Goal: Information Seeking & Learning: Learn about a topic

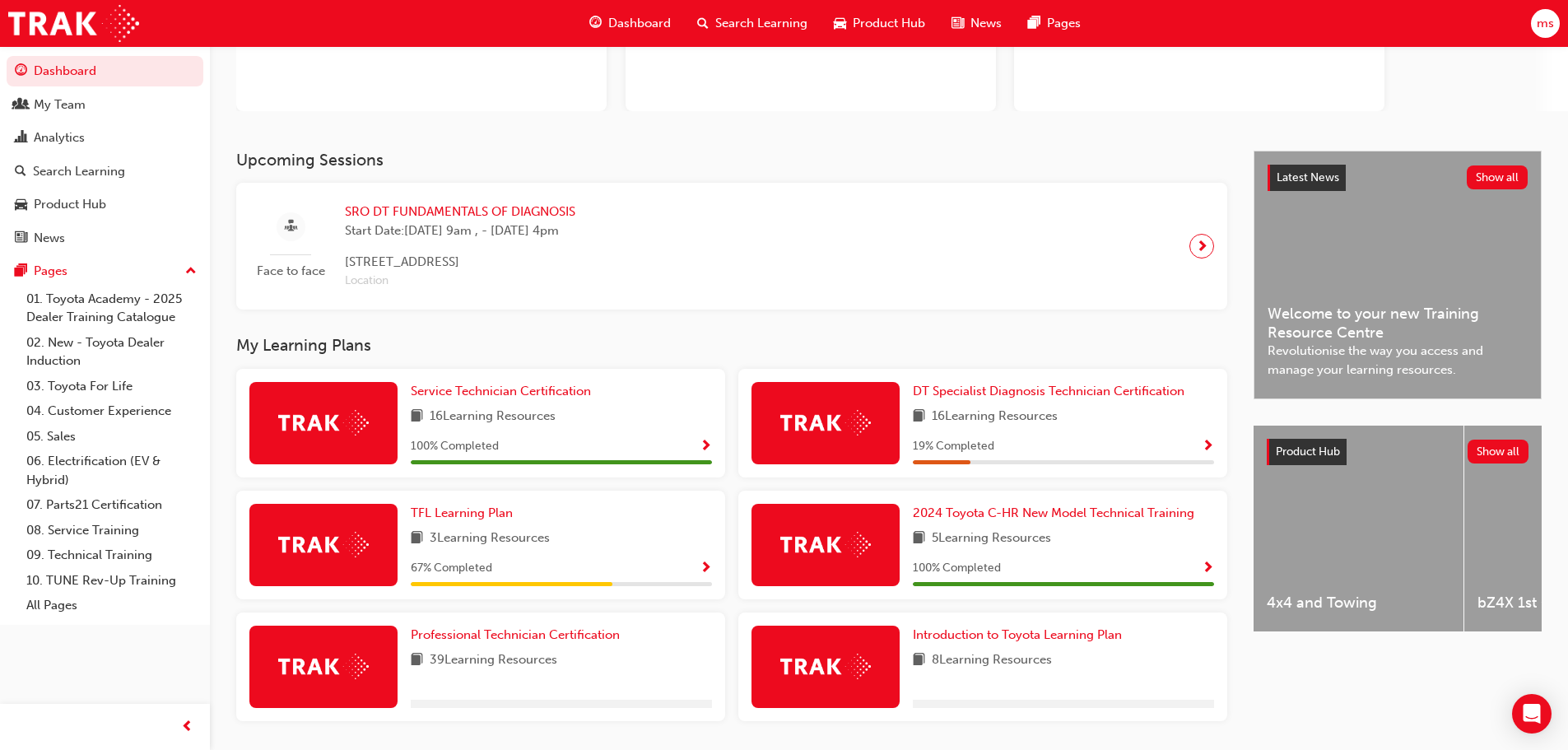
scroll to position [247, 0]
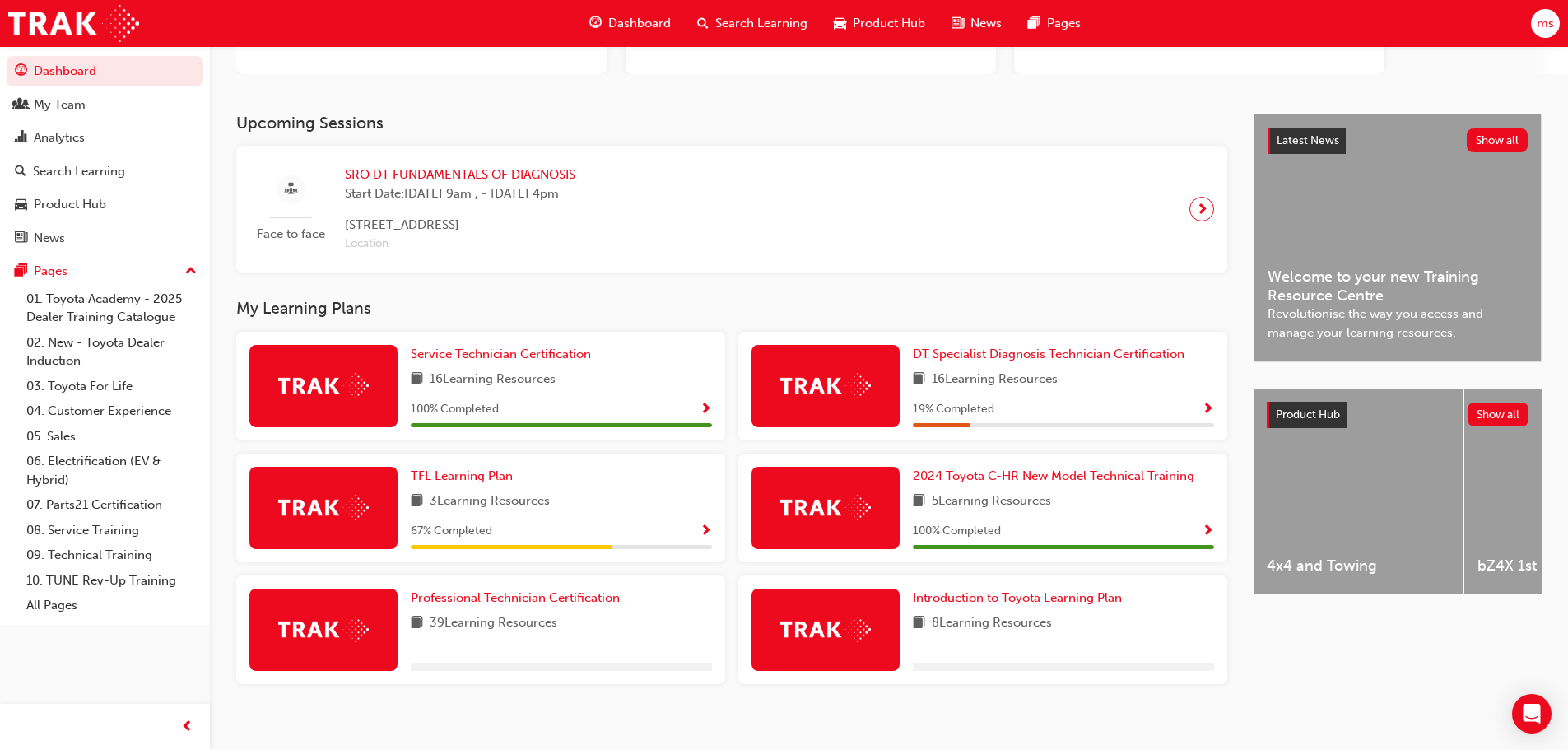
click at [847, 397] on img at bounding box center [826, 386] width 91 height 26
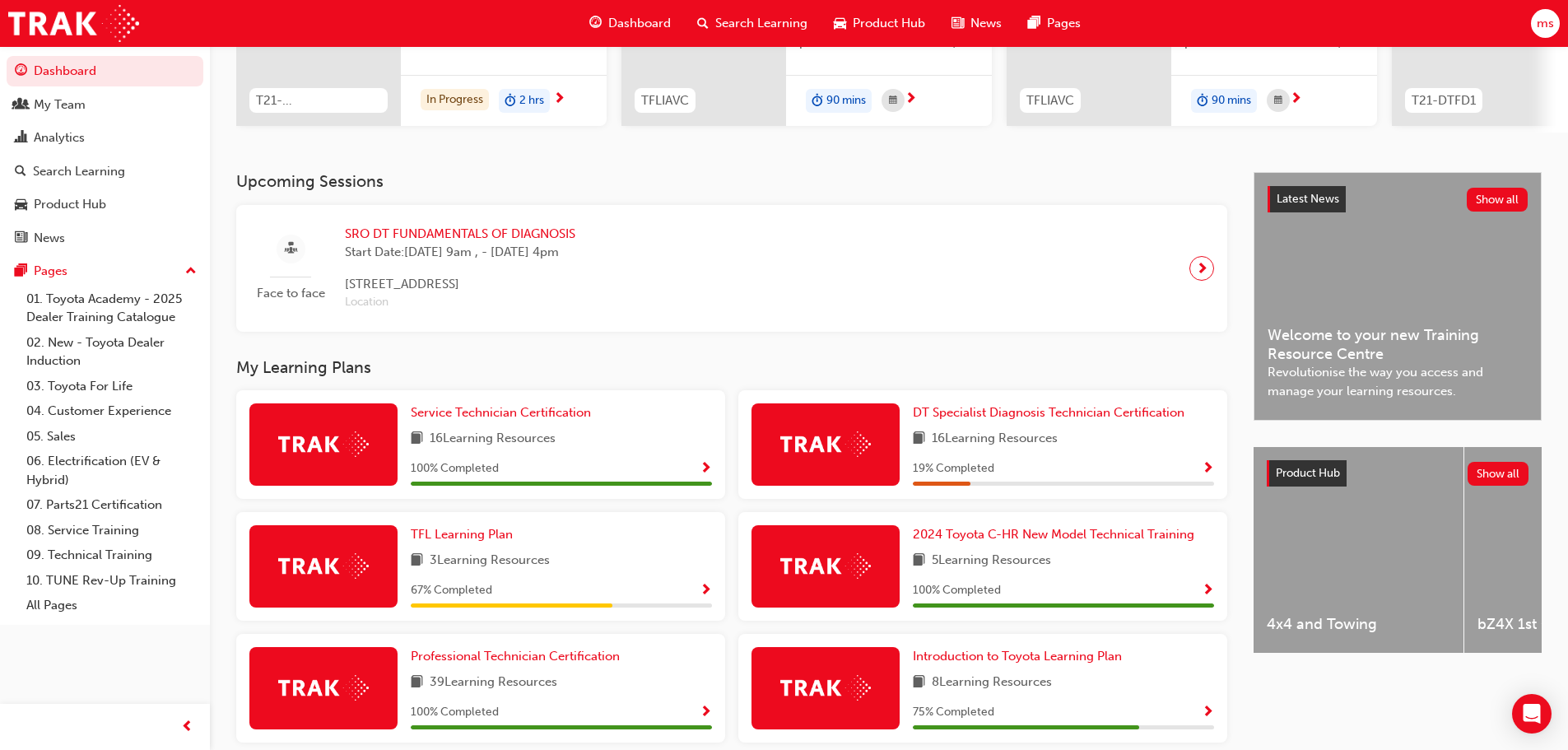
click at [1212, 469] on span "Show Progress" at bounding box center [1208, 469] width 12 height 15
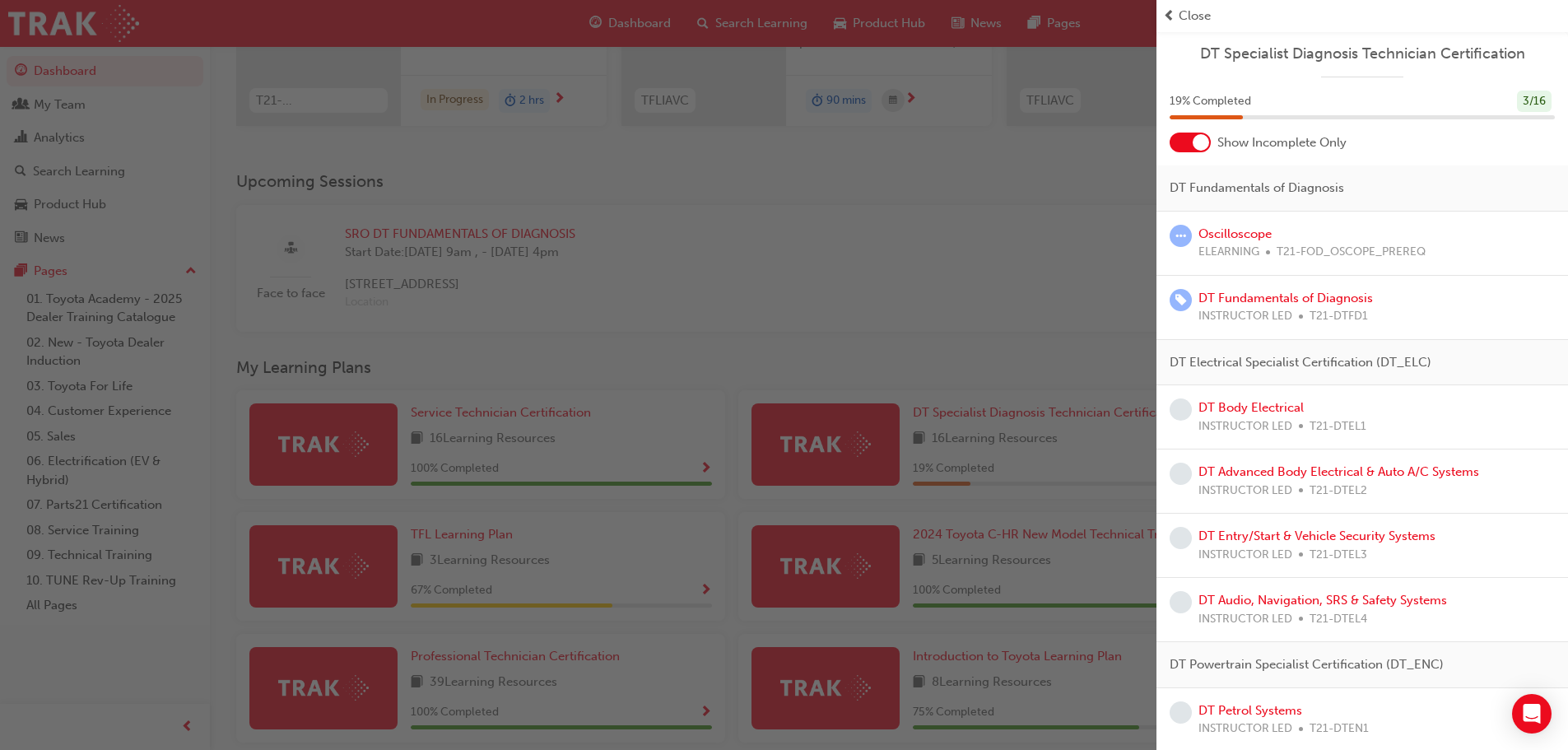
click at [1178, 146] on div at bounding box center [1190, 142] width 41 height 20
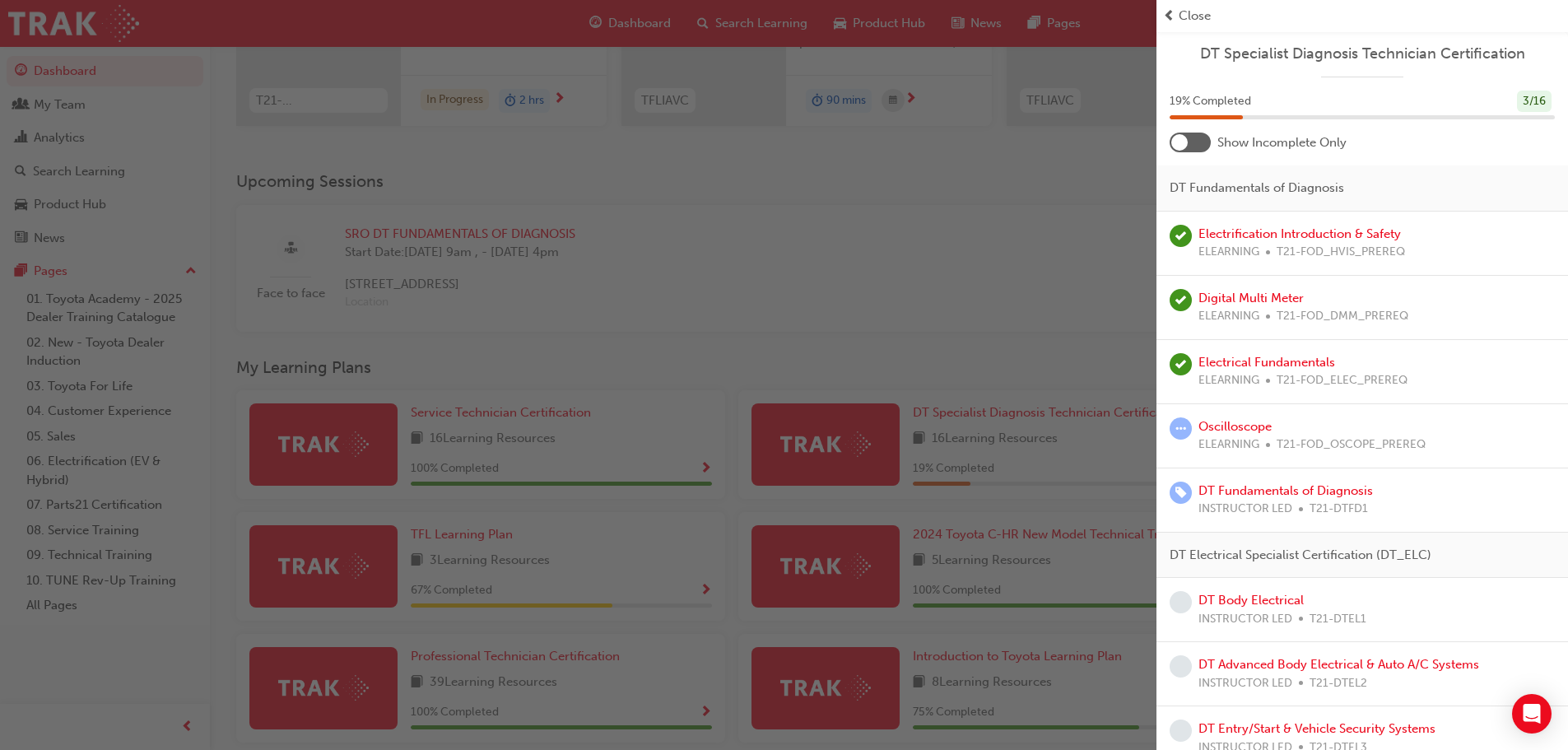
click at [851, 441] on div "button" at bounding box center [578, 375] width 1156 height 750
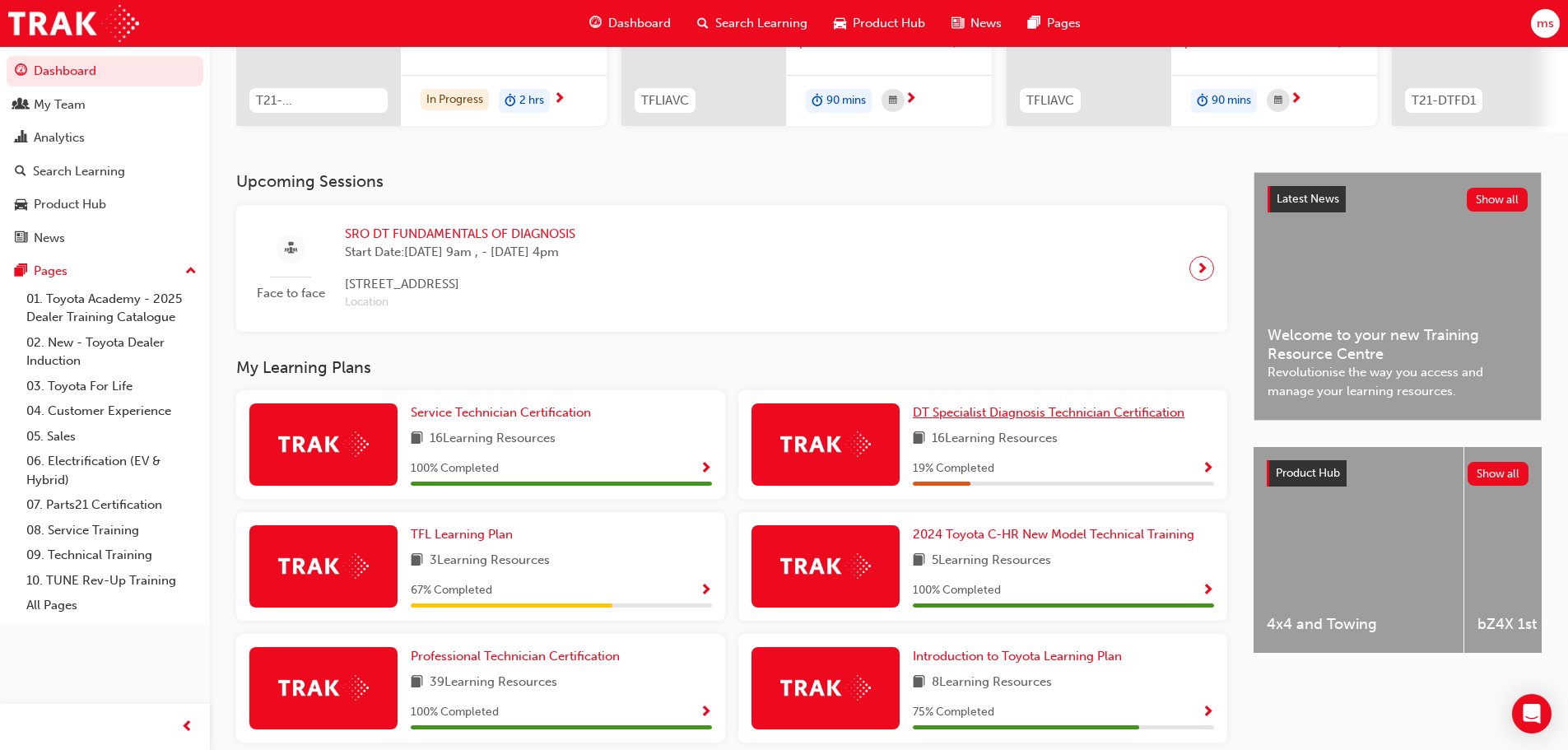
drag, startPoint x: 986, startPoint y: 407, endPoint x: 990, endPoint y: 418, distance: 11.7
click at [987, 411] on div "DT Specialist Diagnosis Technician Certification 16 Learning Resources 19 % Com…" at bounding box center [982, 444] width 489 height 109
click at [990, 418] on span "DT Specialist Diagnosis Technician Certification" at bounding box center [1048, 411] width 272 height 15
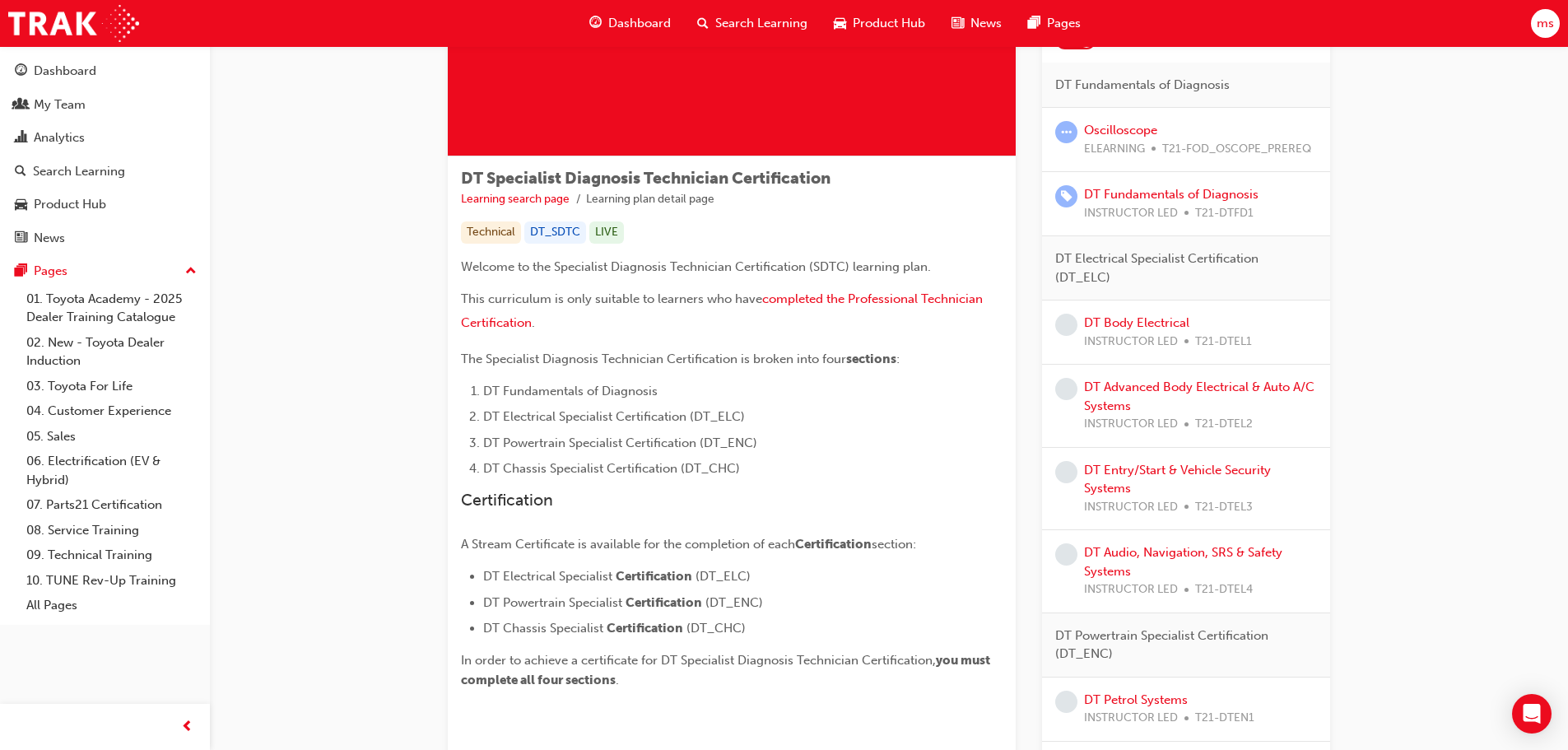
scroll to position [79, 0]
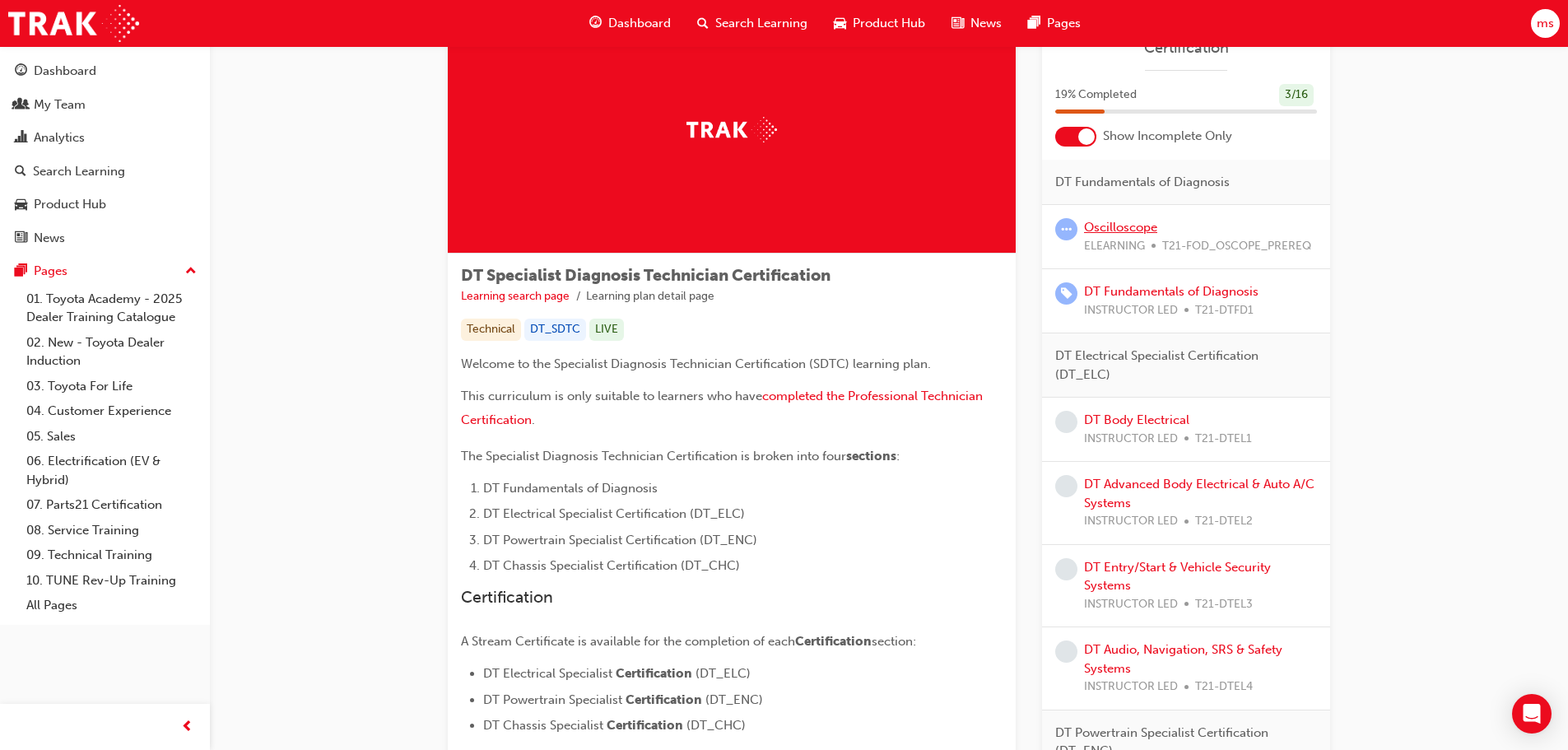
click at [1128, 222] on link "Oscilloscope" at bounding box center [1120, 226] width 73 height 15
